Goal: Information Seeking & Learning: Learn about a topic

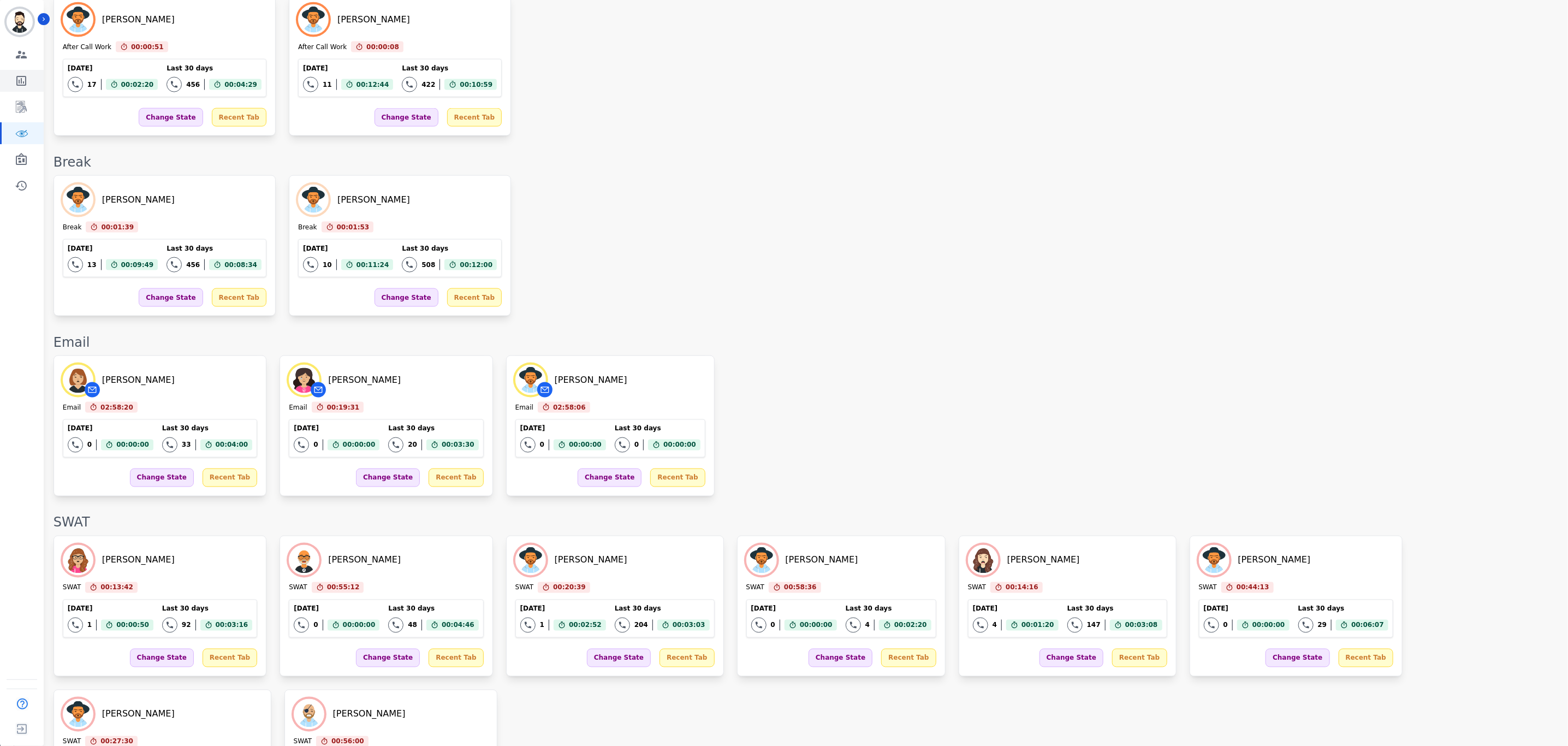
scroll to position [1138, 0]
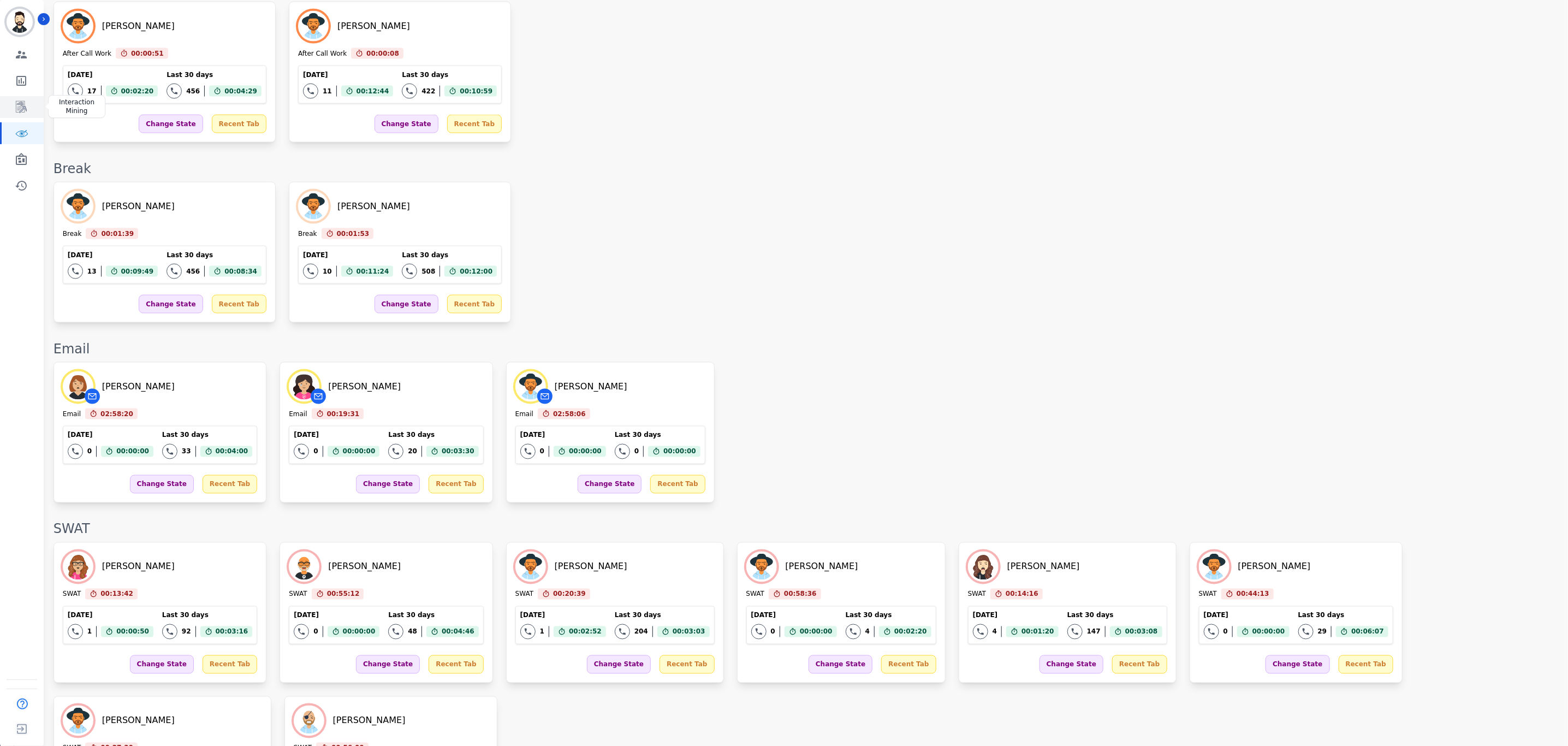
click at [18, 113] on link "Sidebar" at bounding box center [22, 107] width 42 height 21
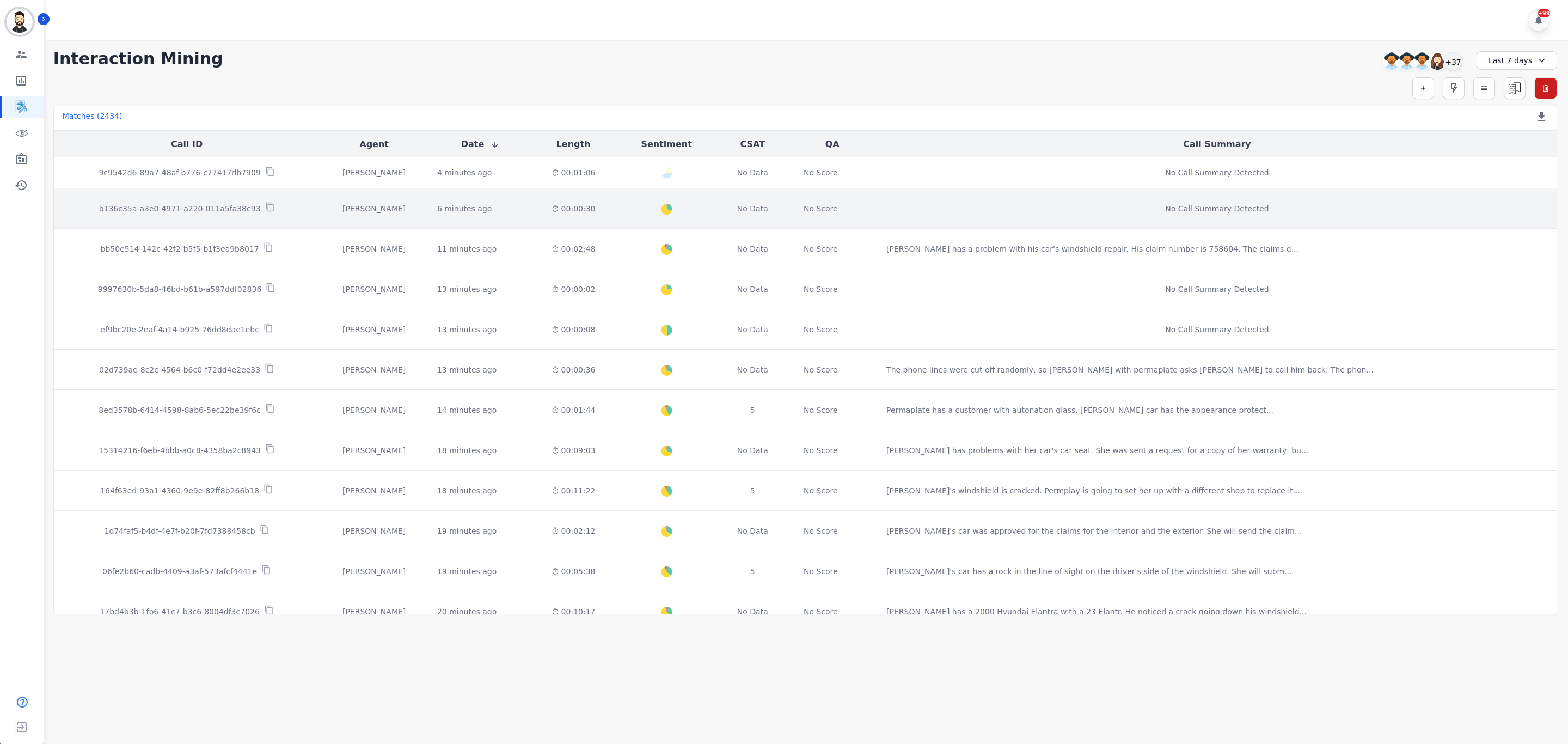
click at [236, 210] on p "b136c35a-a3e0-4971-a220-011a5fa38c93" at bounding box center [179, 208] width 161 height 11
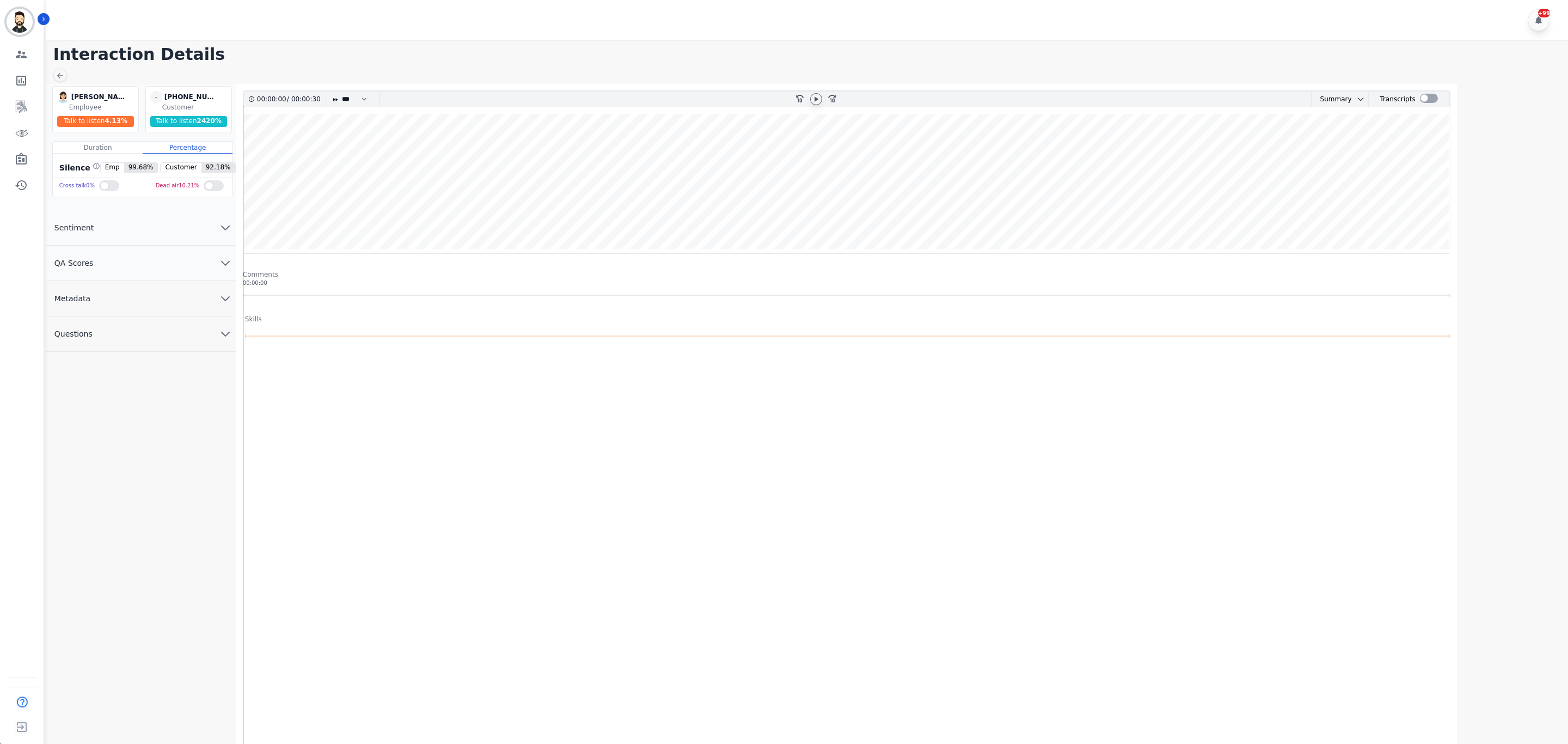
click at [813, 99] on icon at bounding box center [816, 99] width 9 height 9
click at [818, 99] on icon at bounding box center [815, 98] width 4 height 4
